Goal: Task Accomplishment & Management: Complete application form

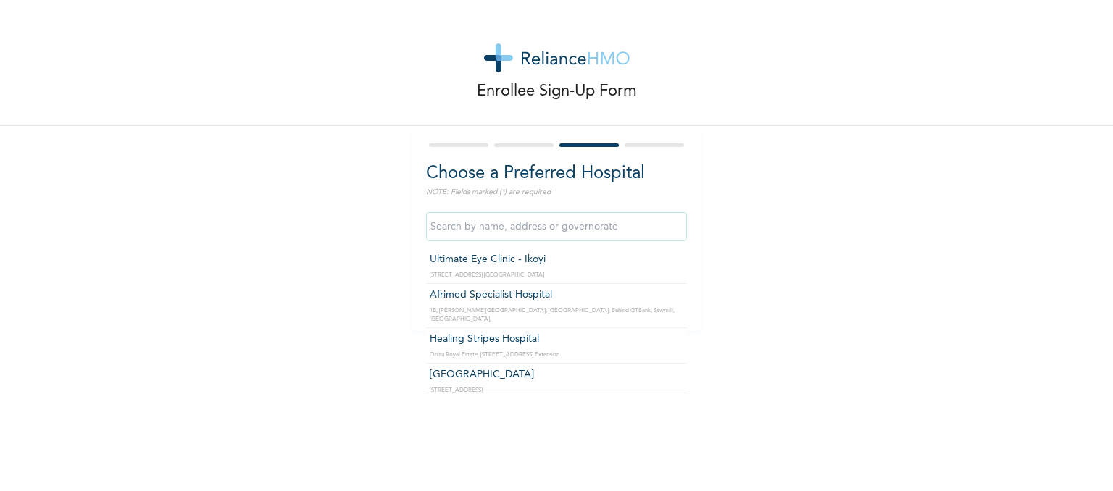
click at [487, 226] on input "text" at bounding box center [556, 226] width 261 height 29
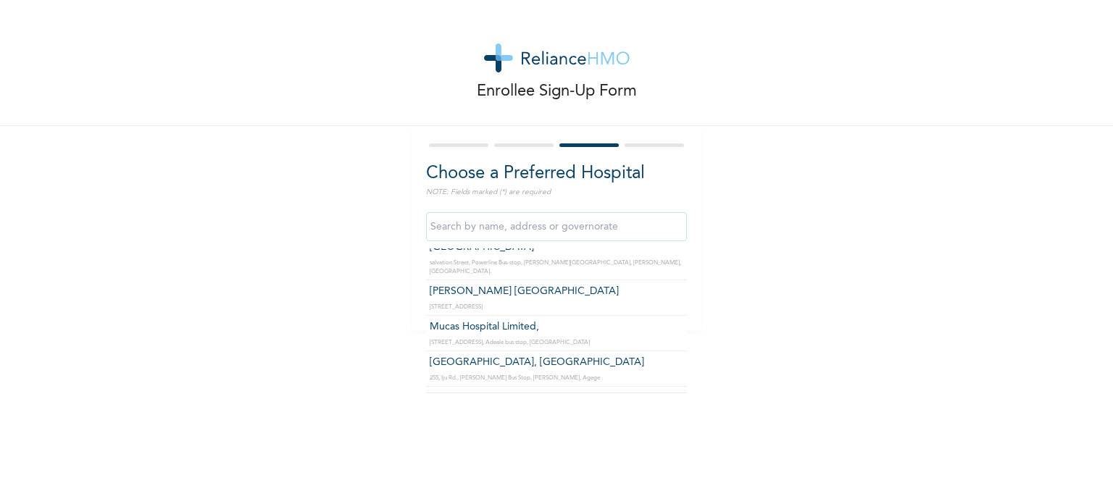
scroll to position [2140, 0]
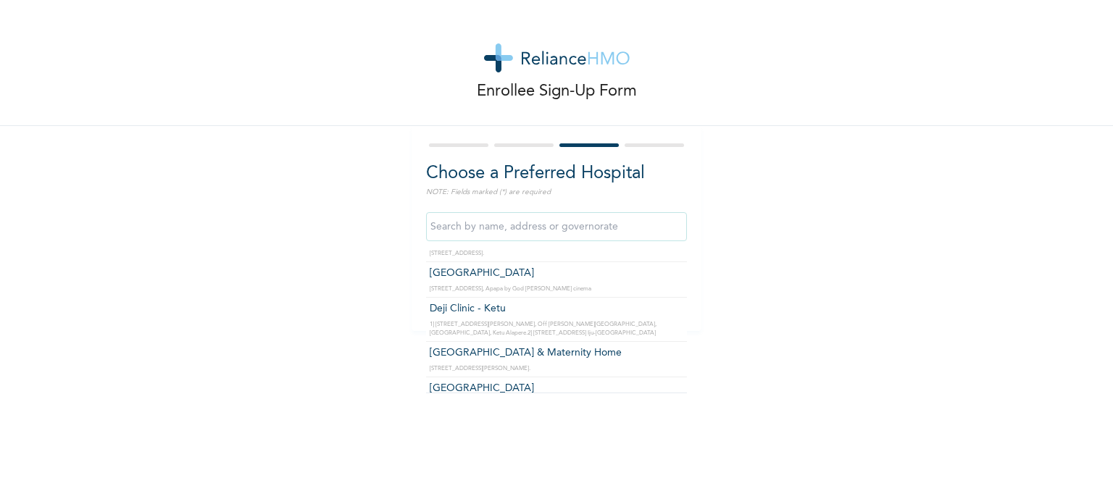
click at [597, 230] on input "text" at bounding box center [556, 226] width 261 height 29
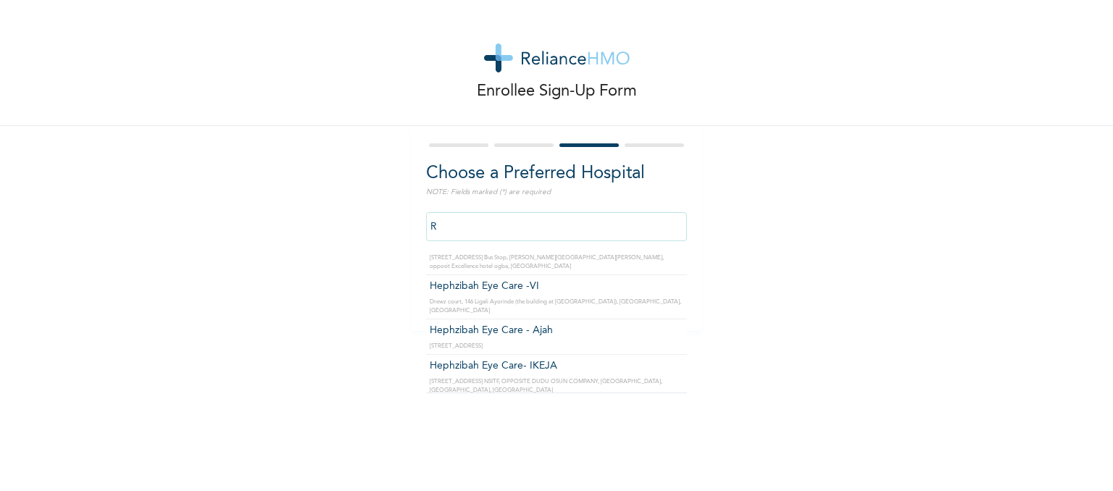
scroll to position [0, 0]
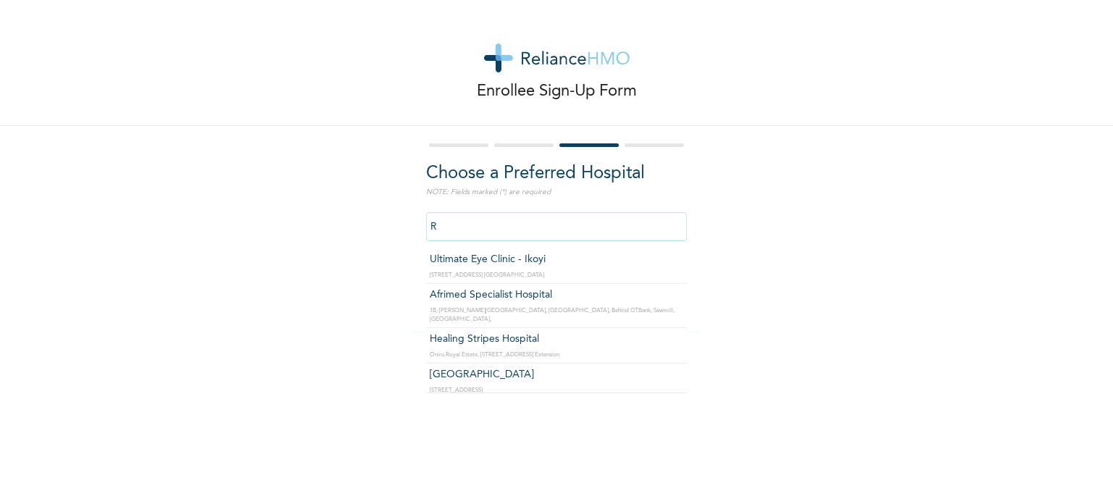
type input "R"
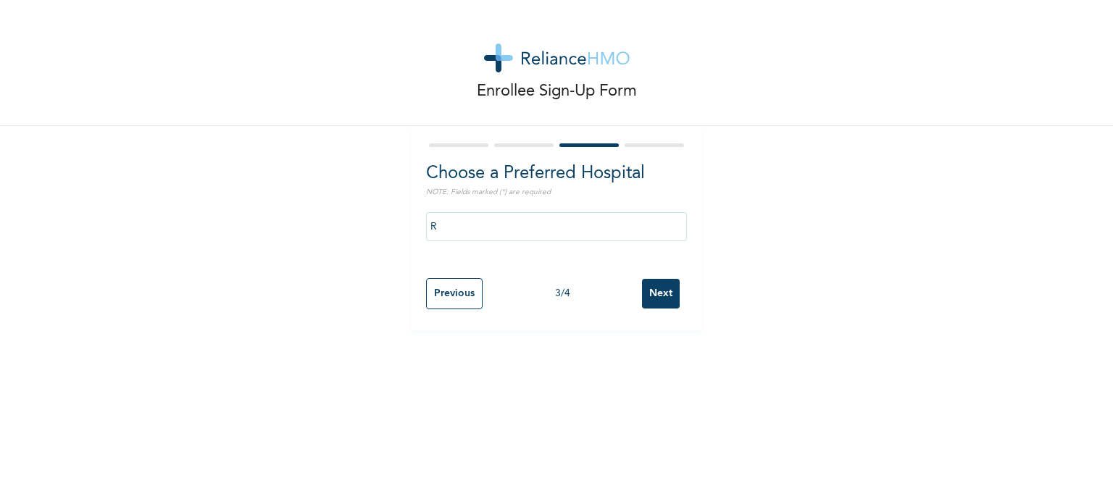
click at [723, 169] on div "Enrollee Sign-Up Form Choose a Preferred Hospital NOTE: Fields marked (*) are r…" at bounding box center [556, 165] width 1113 height 331
click at [455, 292] on input "Previous" at bounding box center [454, 293] width 57 height 31
select select "25"
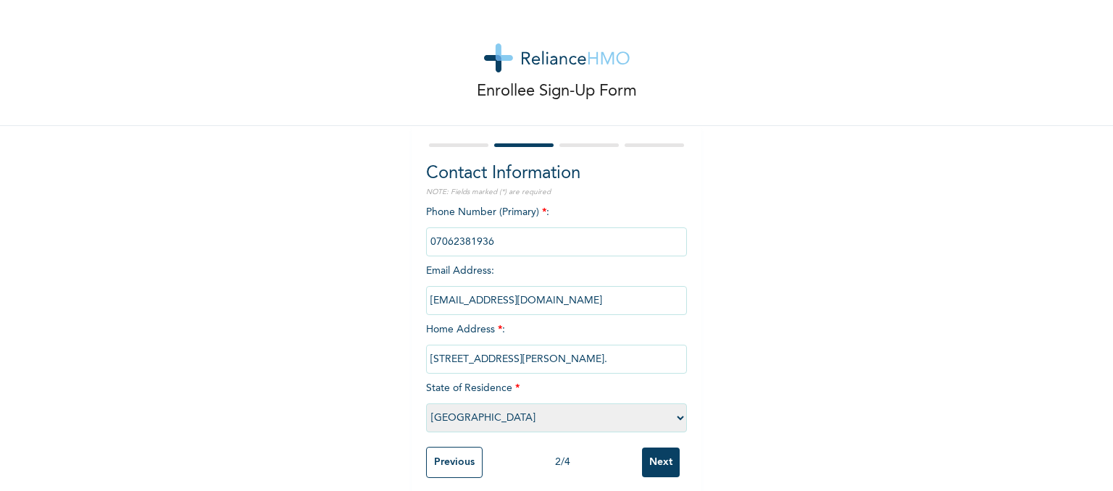
click at [652, 456] on input "Next" at bounding box center [661, 463] width 38 height 30
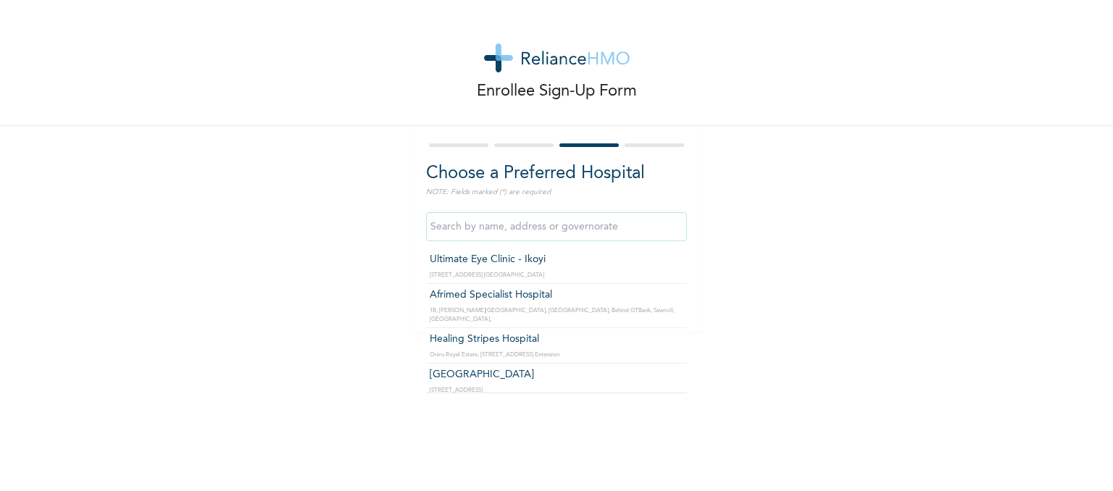
click at [549, 223] on input "text" at bounding box center [556, 226] width 261 height 29
type input "R"
type input "V"
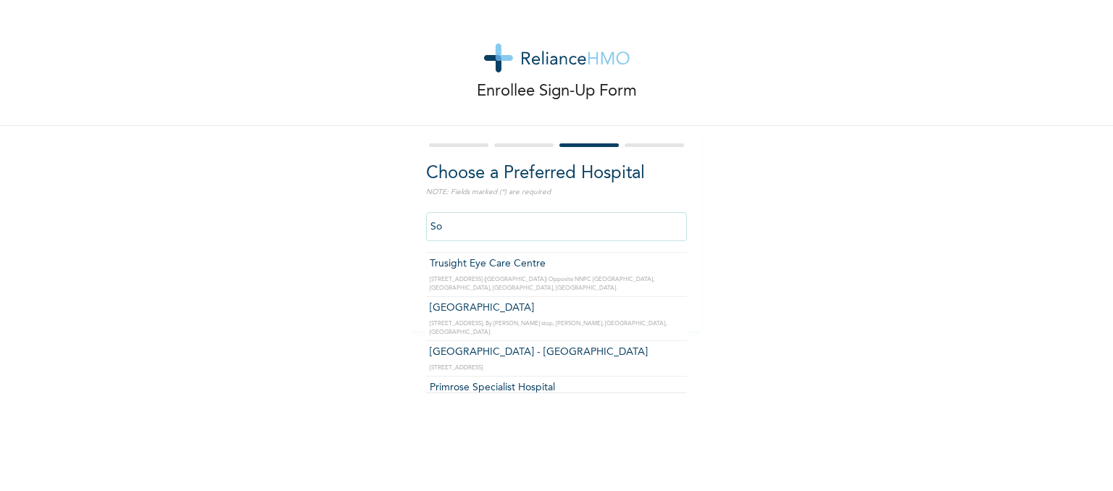
scroll to position [470, 0]
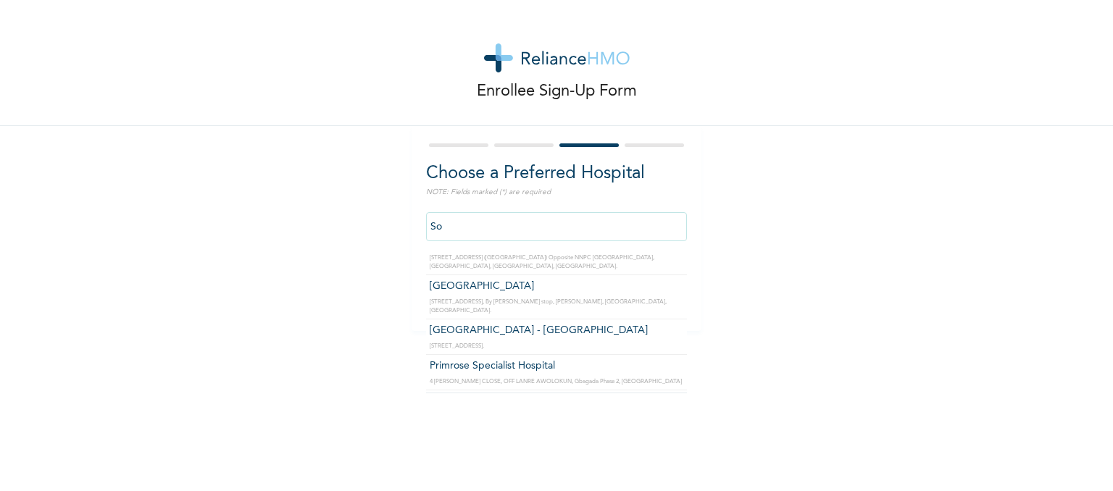
type input "Primrose Specialist Hospital"
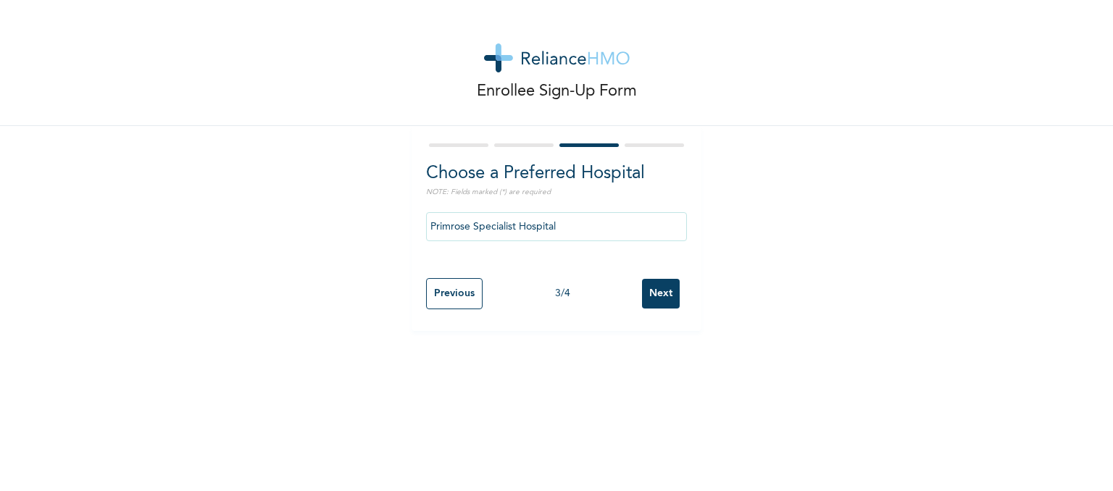
click at [672, 283] on input "Next" at bounding box center [661, 294] width 38 height 30
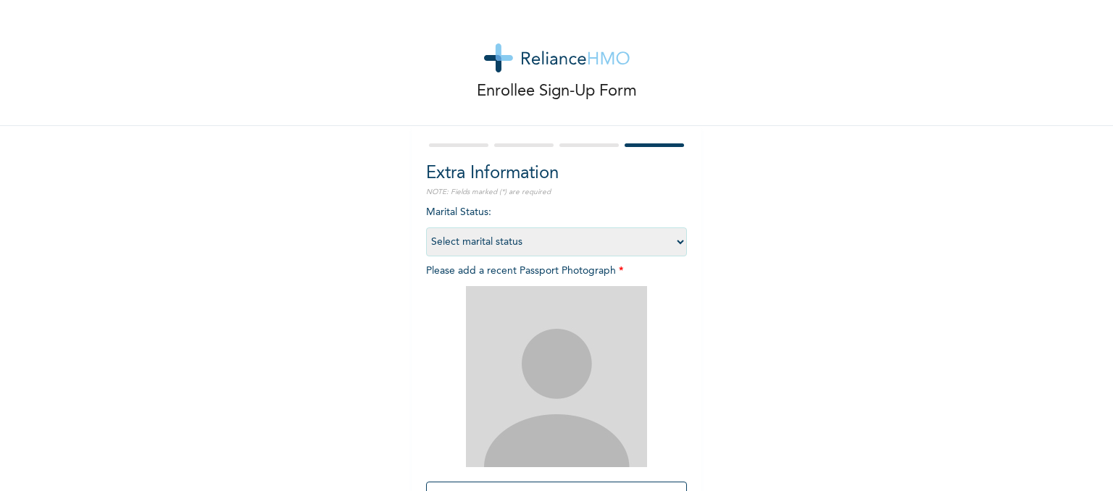
click at [668, 239] on select "Select marital status [DEMOGRAPHIC_DATA] Married [DEMOGRAPHIC_DATA] Widow/[DEMO…" at bounding box center [556, 242] width 261 height 29
select select "1"
click at [426, 228] on select "Select marital status [DEMOGRAPHIC_DATA] Married [DEMOGRAPHIC_DATA] Widow/[DEMO…" at bounding box center [556, 242] width 261 height 29
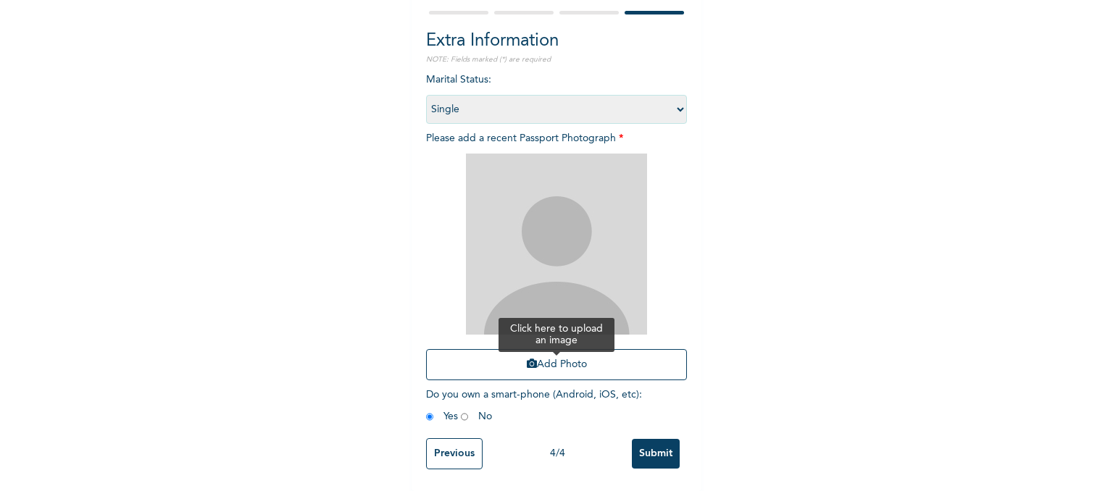
click at [568, 353] on button "Add Photo" at bounding box center [556, 364] width 261 height 31
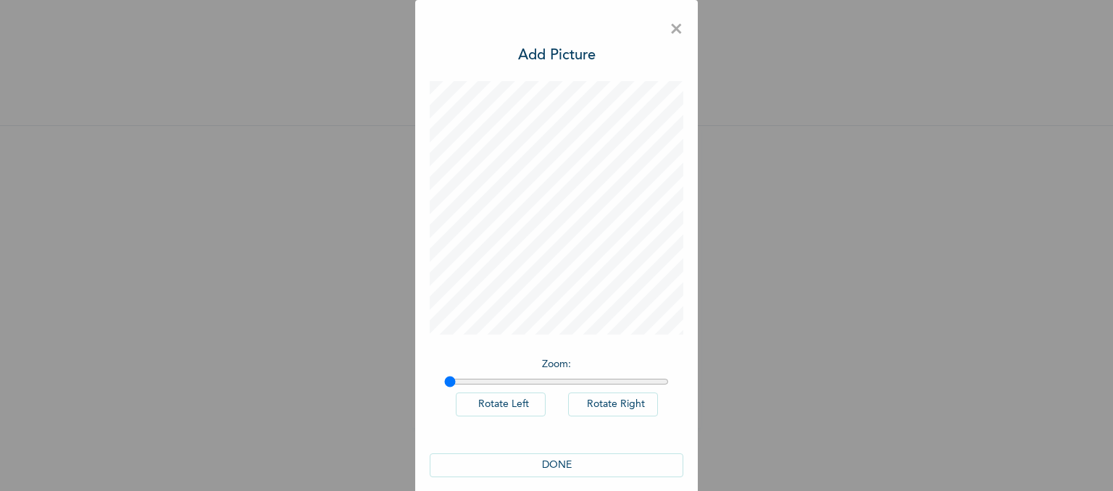
click at [558, 463] on button "DONE" at bounding box center [557, 466] width 254 height 24
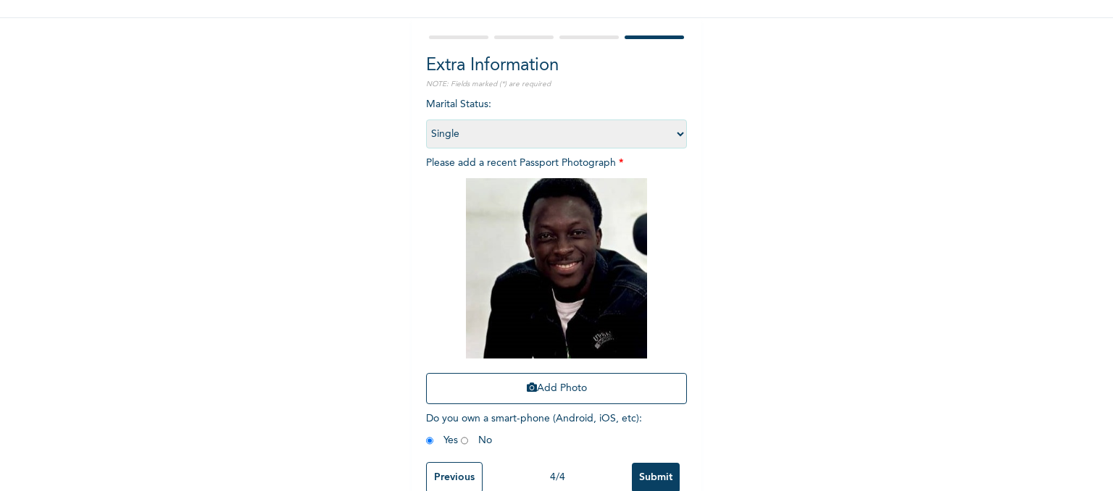
scroll to position [130, 0]
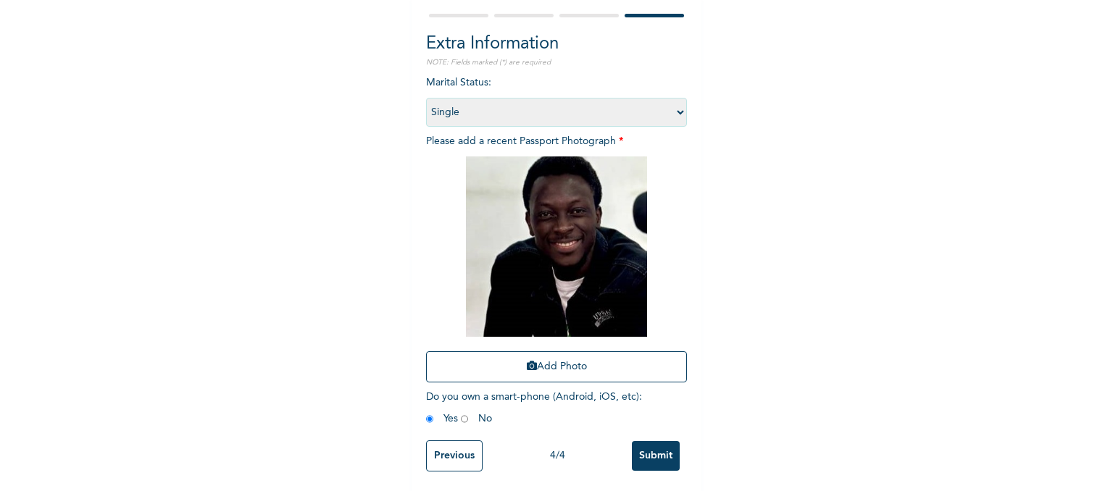
click at [636, 450] on input "Submit" at bounding box center [656, 456] width 48 height 30
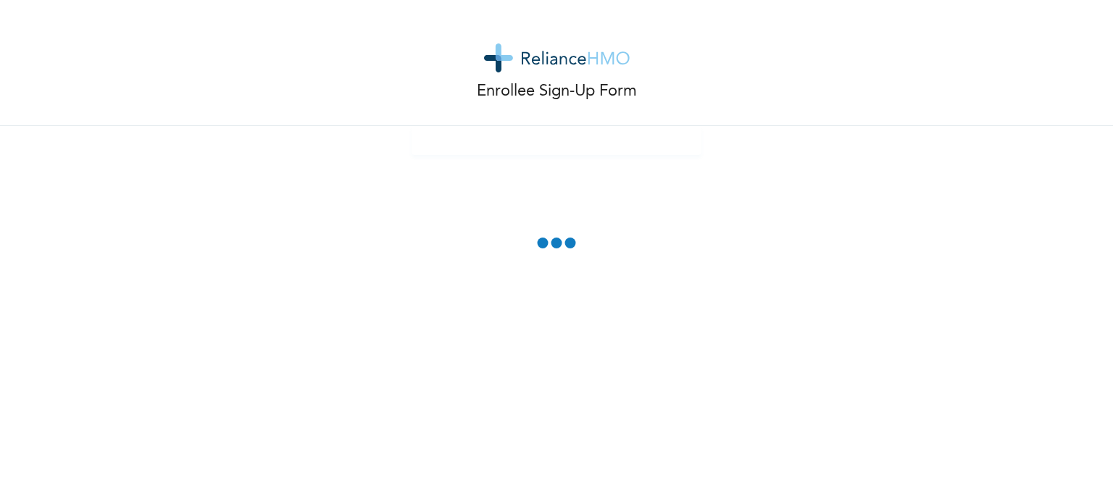
scroll to position [0, 0]
